Goal: Find specific page/section: Find specific page/section

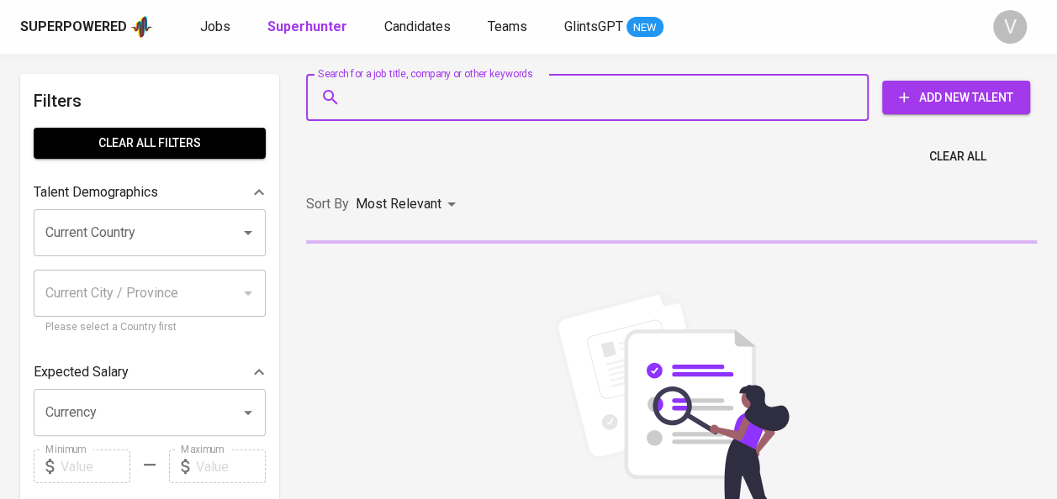
paste input "julz.ricky@gmail.com"
type input "julz.ricky@gmail.com"
click at [434, 101] on input "julz.ricky@gmail.com" at bounding box center [591, 98] width 488 height 32
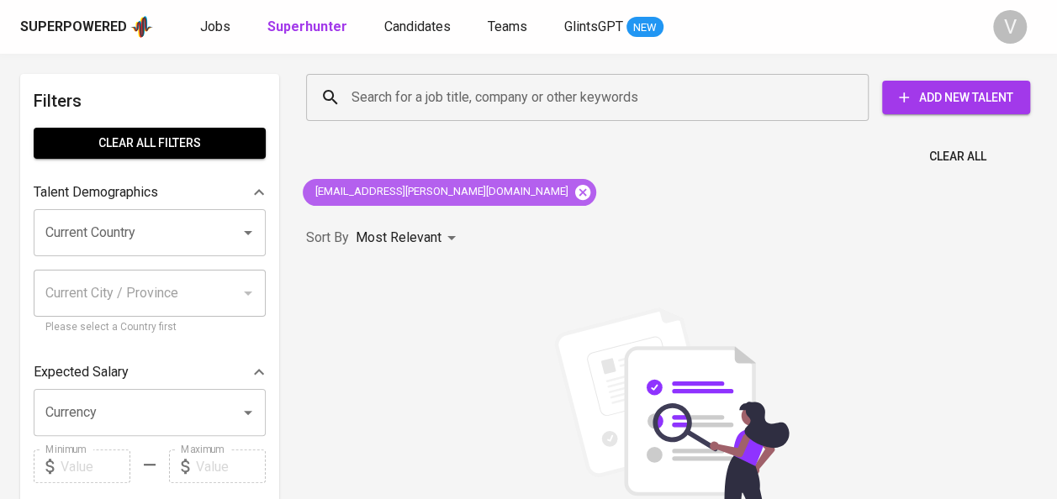
click at [575, 190] on icon at bounding box center [582, 191] width 15 height 15
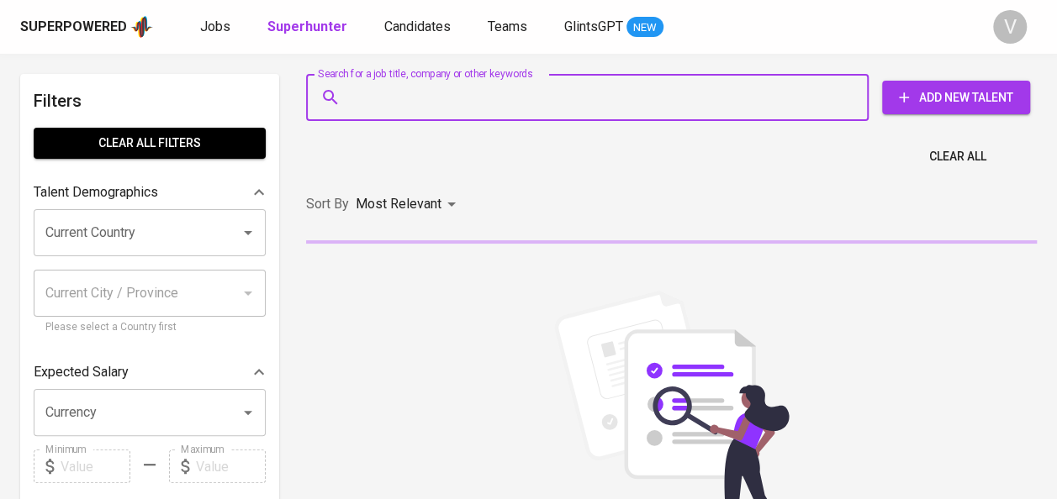
click at [398, 94] on input "Search for a job title, company or other keywords" at bounding box center [591, 98] width 488 height 32
paste input "julz.ricky@gmail.com"
type input "julz.ricky@gmail.com"
paste input "Huma iroh"
click at [374, 99] on input "Search for a job title, company or other keywords" at bounding box center [591, 98] width 488 height 32
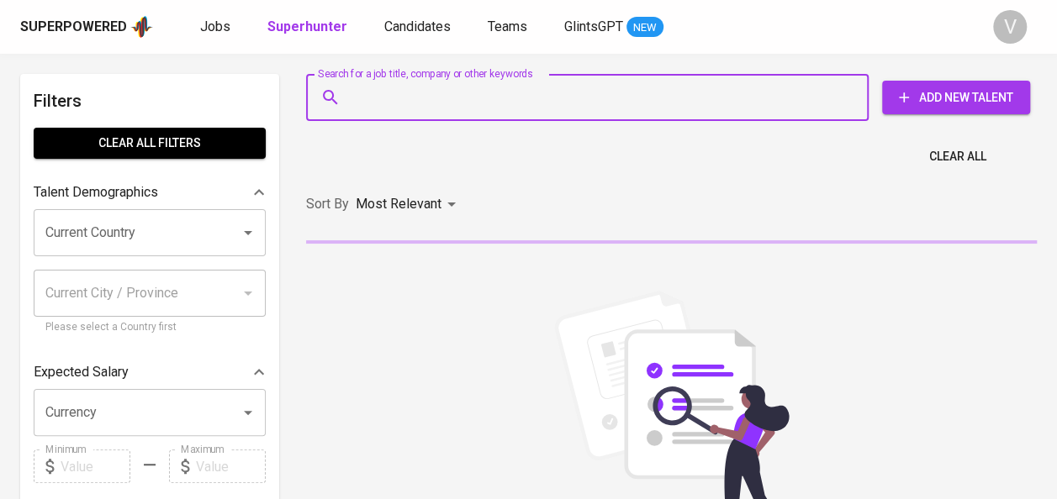
type input "Huma iroh"
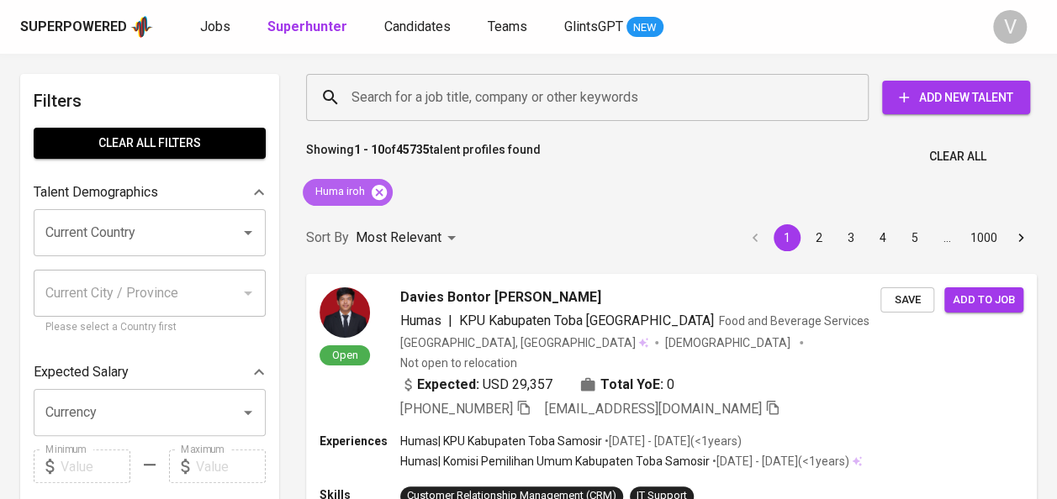
click at [377, 190] on icon at bounding box center [379, 191] width 15 height 15
click at [407, 90] on input "Search for a job title, company or other keywords" at bounding box center [591, 98] width 488 height 32
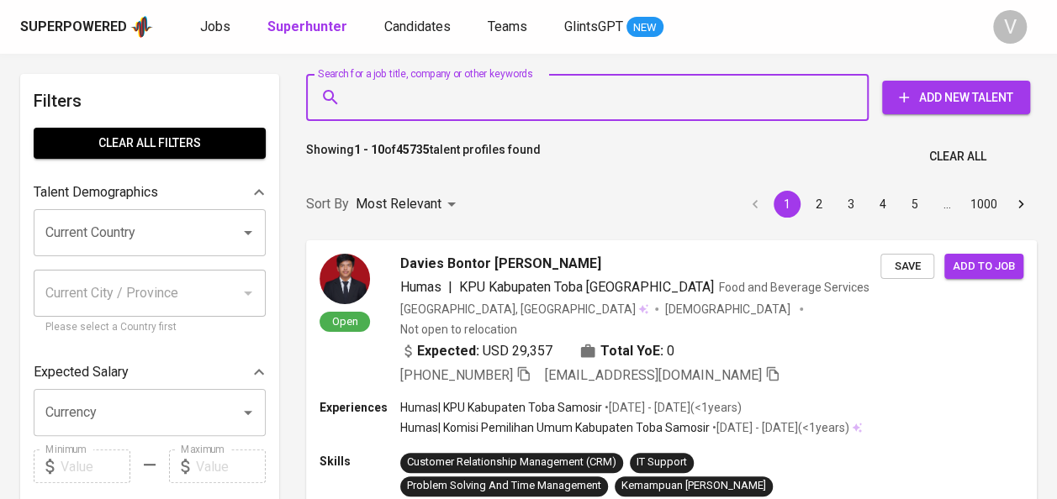
click at [407, 90] on input "Search for a job title, company or other keywords" at bounding box center [591, 98] width 488 height 32
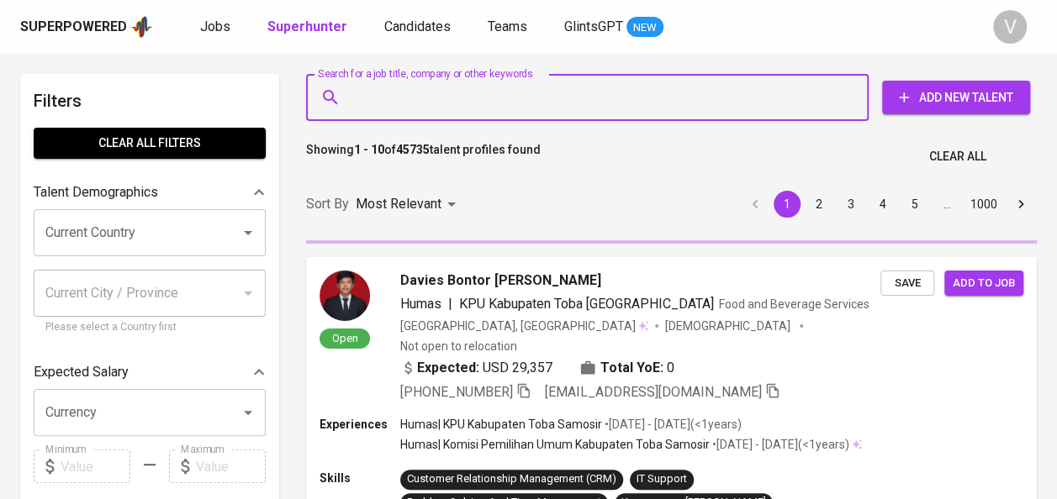
paste input "PT. SABABAY INDUSTRI"
type input "PT. SABABAY INDUSTRI"
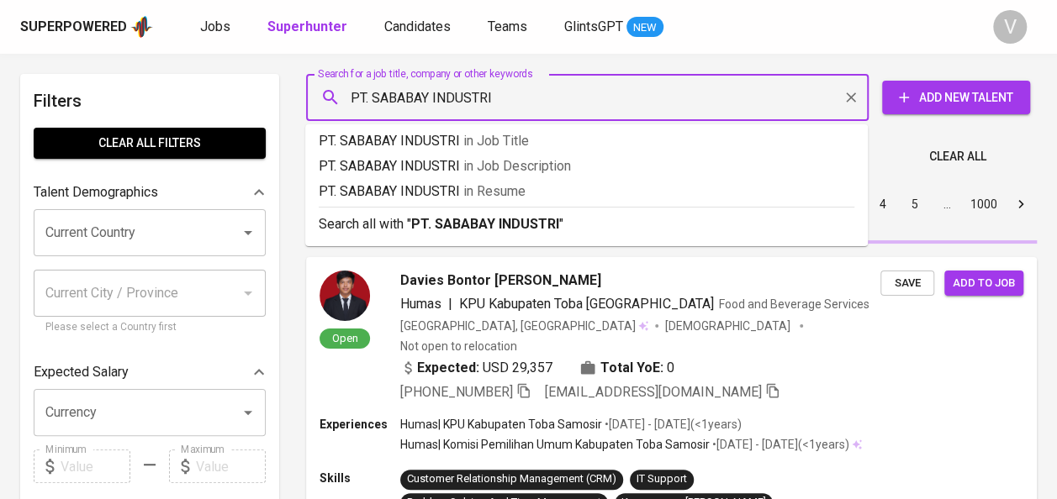
click at [347, 98] on input "PT. SABABAY INDUSTRI" at bounding box center [591, 98] width 488 height 32
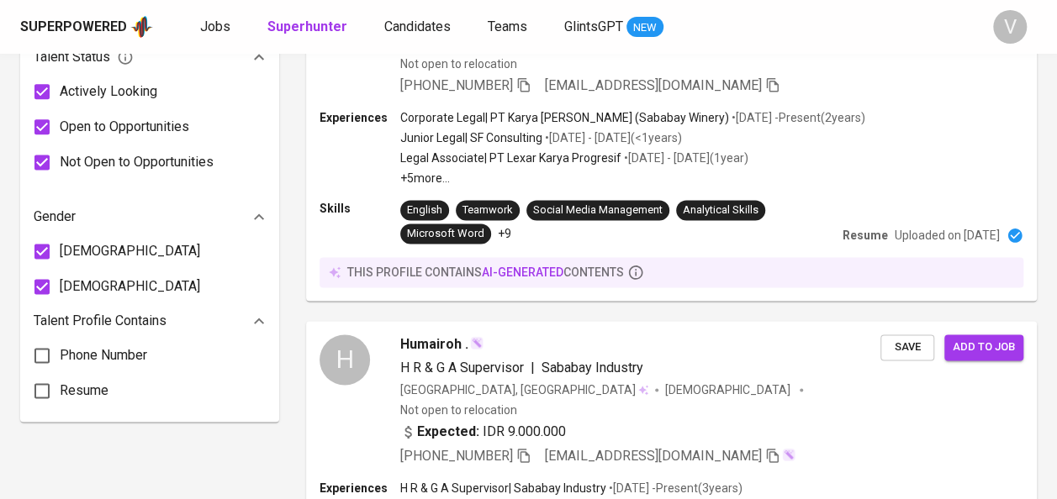
scroll to position [1038, 0]
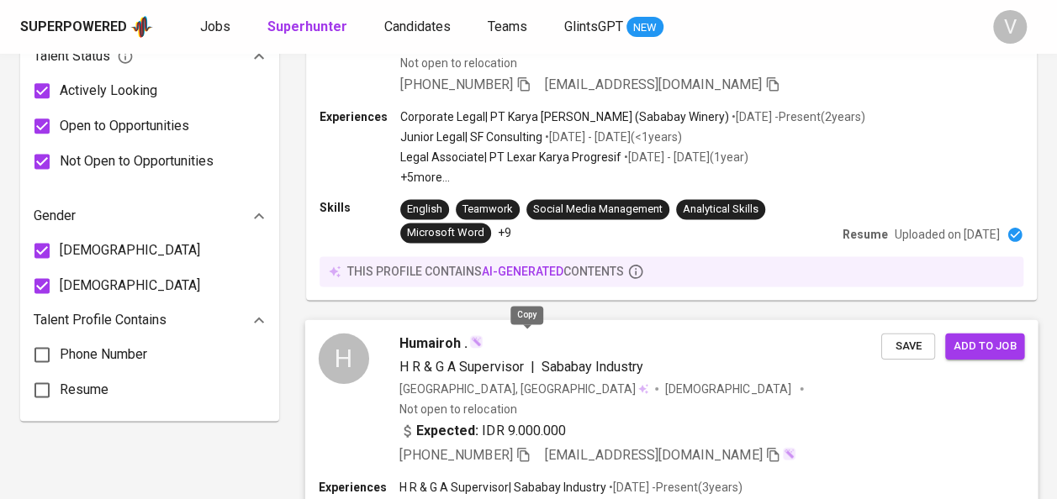
click at [525, 446] on icon "button" at bounding box center [522, 453] width 15 height 15
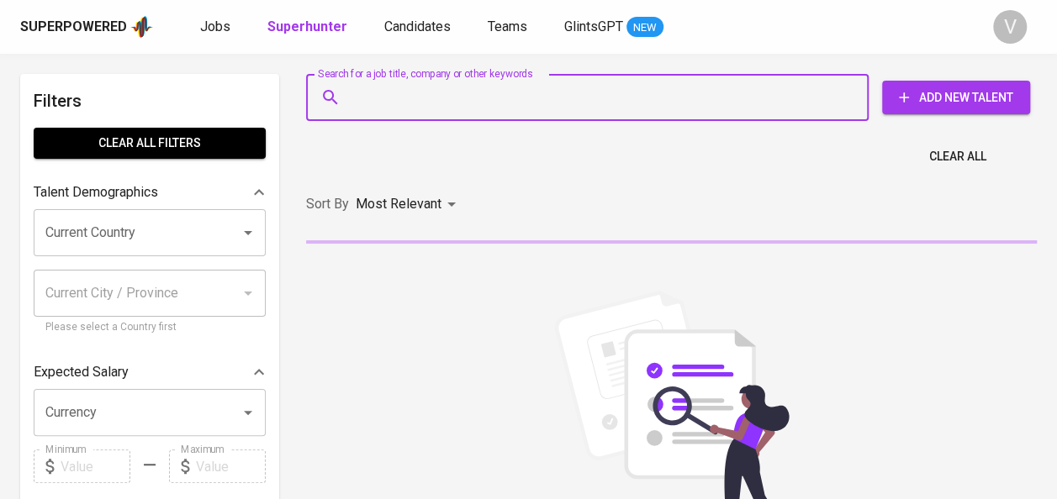
paste input "[EMAIL_ADDRESS][DOMAIN_NAME]"
click at [403, 92] on input "Search for a job title, company or other keywords" at bounding box center [591, 98] width 488 height 32
type input "[EMAIL_ADDRESS][DOMAIN_NAME]"
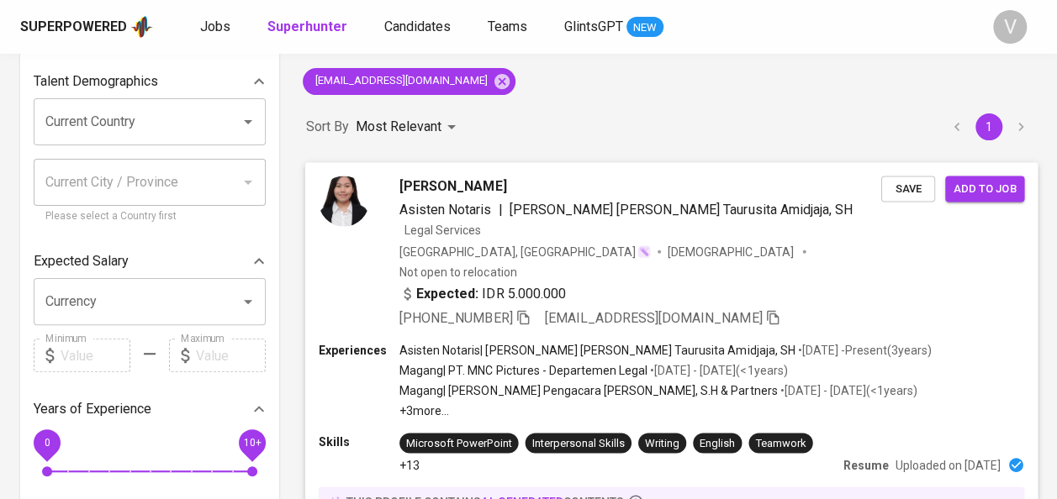
scroll to position [113, 0]
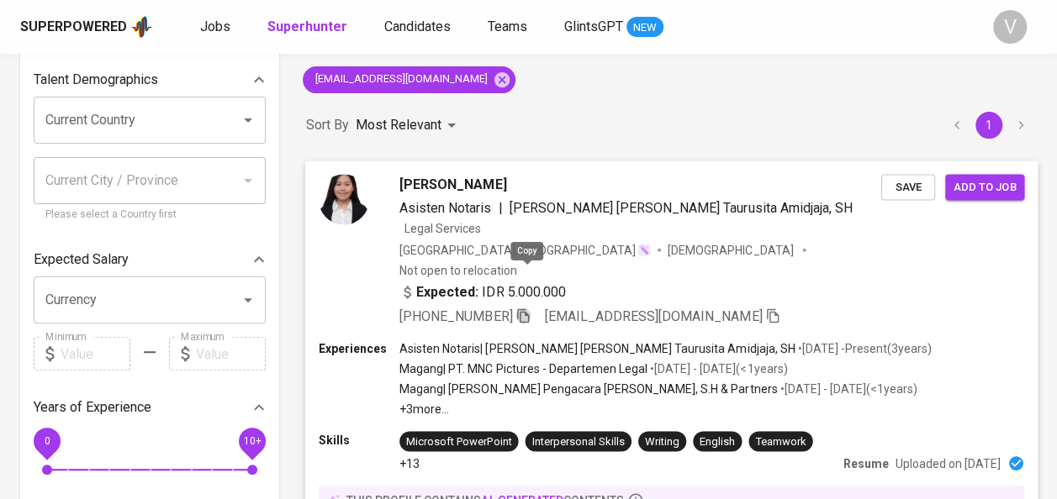
click at [530, 308] on icon "button" at bounding box center [522, 315] width 15 height 15
